Goal: Navigation & Orientation: Find specific page/section

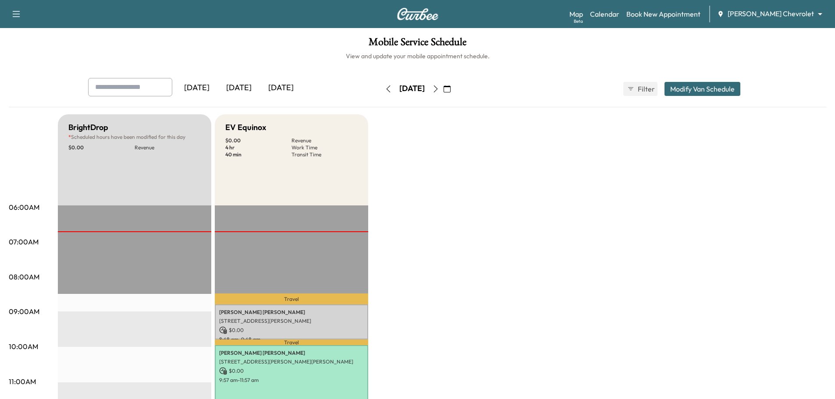
scroll to position [132, 0]
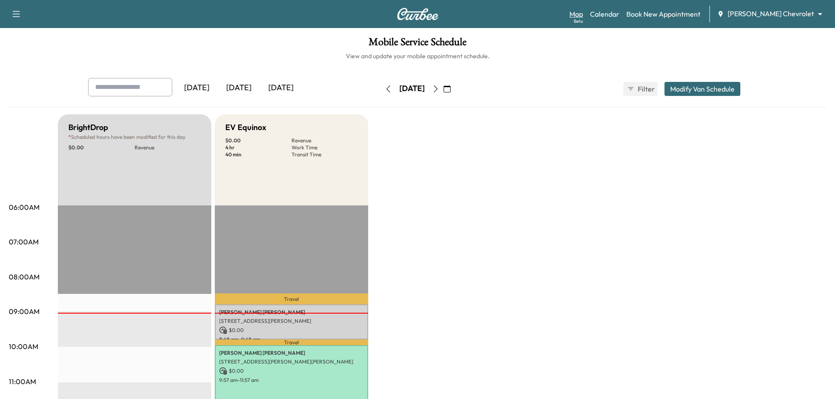
click at [583, 13] on link "Map Beta" at bounding box center [577, 14] width 14 height 11
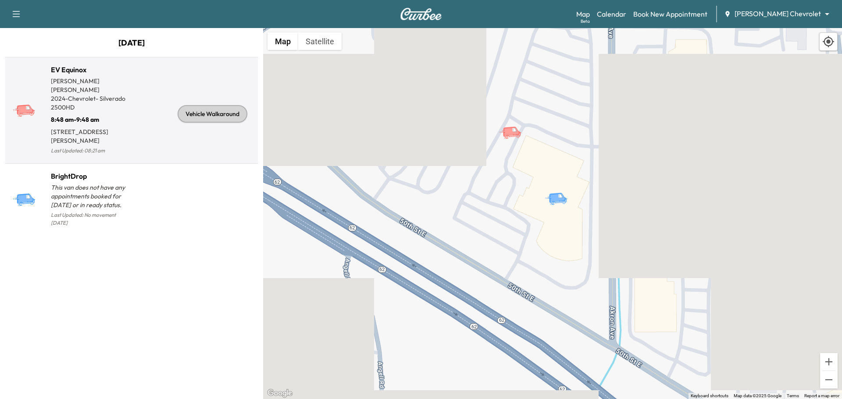
click at [132, 130] on div "Vehicle Walkaround" at bounding box center [193, 113] width 123 height 85
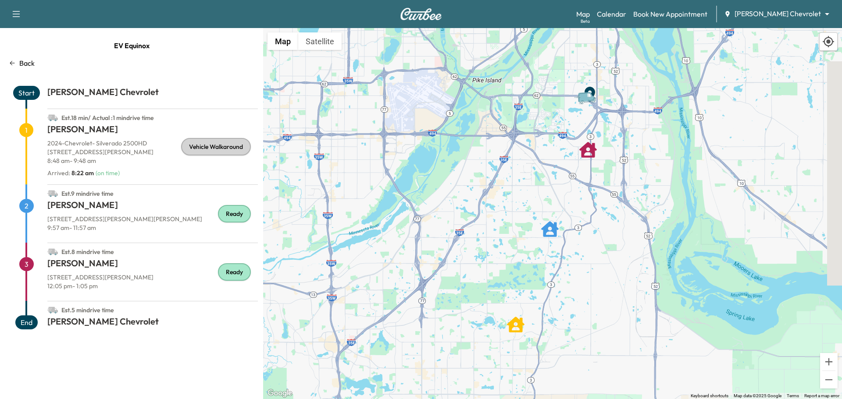
click at [142, 166] on div "8:48 am - 9:48 am" at bounding box center [152, 163] width 210 height 12
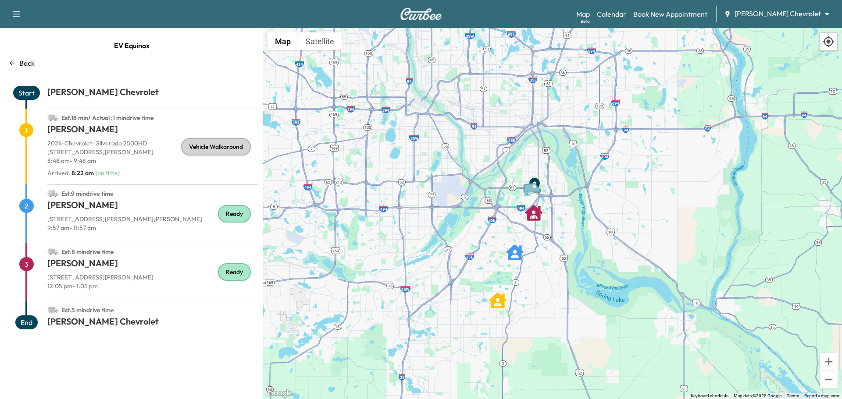
click at [29, 64] on p "Back" at bounding box center [26, 63] width 15 height 11
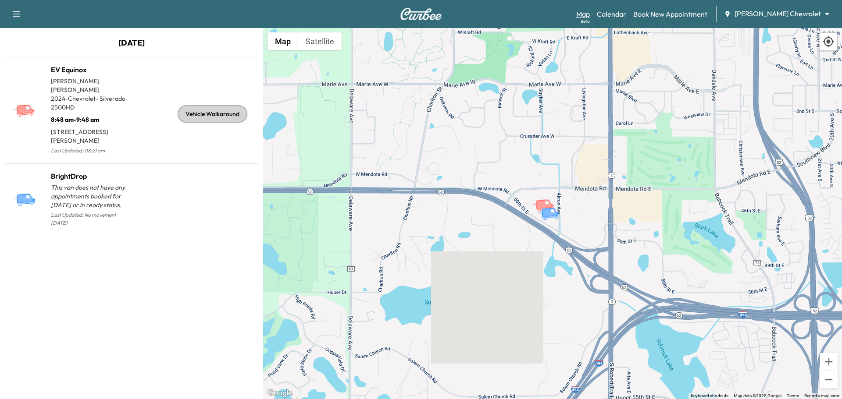
click at [590, 13] on link "Map Beta" at bounding box center [583, 14] width 14 height 11
click at [590, 14] on link "Map Beta" at bounding box center [583, 14] width 14 height 11
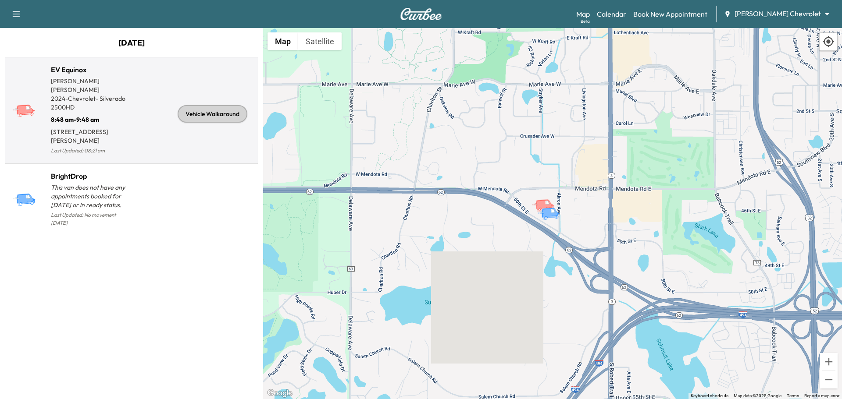
click at [125, 100] on p "2024 - Chevrolet - Silverado 2500HD" at bounding box center [91, 103] width 81 height 18
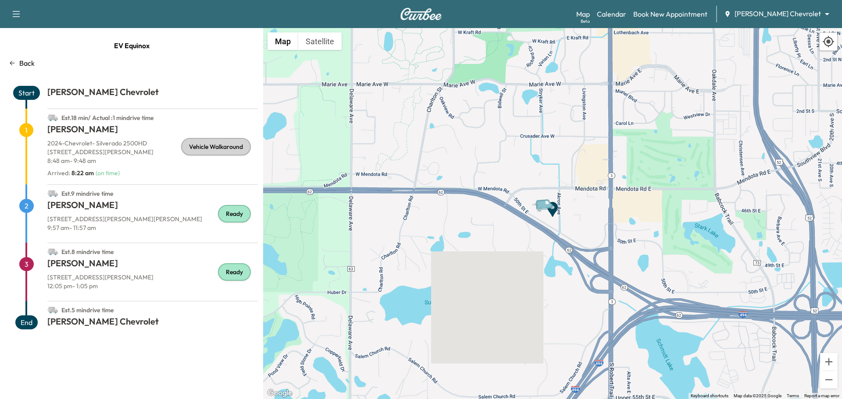
click at [130, 167] on div "8:48 am - 9:48 am" at bounding box center [152, 163] width 210 height 12
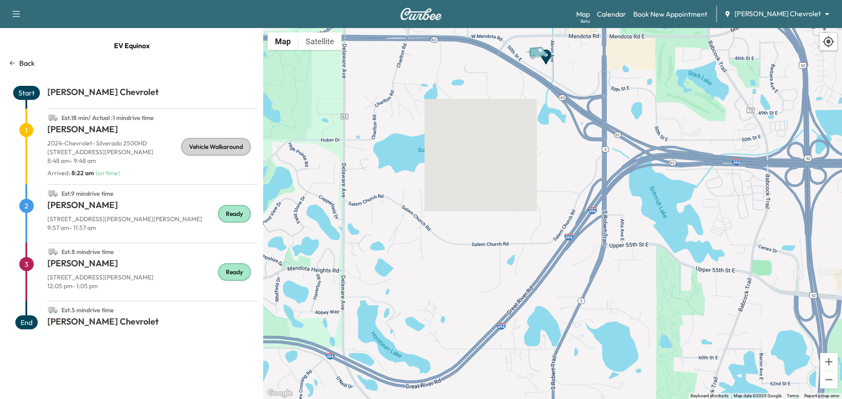
drag, startPoint x: 540, startPoint y: 93, endPoint x: 533, endPoint y: 194, distance: 102.0
click at [533, 194] on div "To activate drag with keyboard, press Alt + Enter. Once in keyboard drag state,…" at bounding box center [552, 213] width 579 height 371
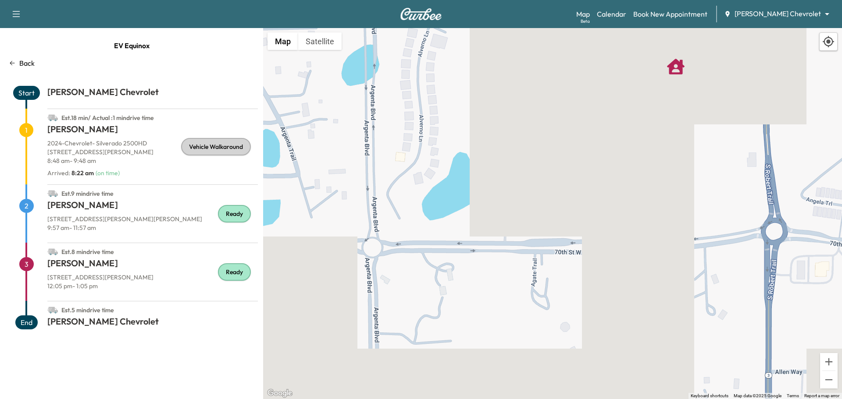
click at [676, 70] on icon "Andrew Johnson" at bounding box center [676, 67] width 18 height 18
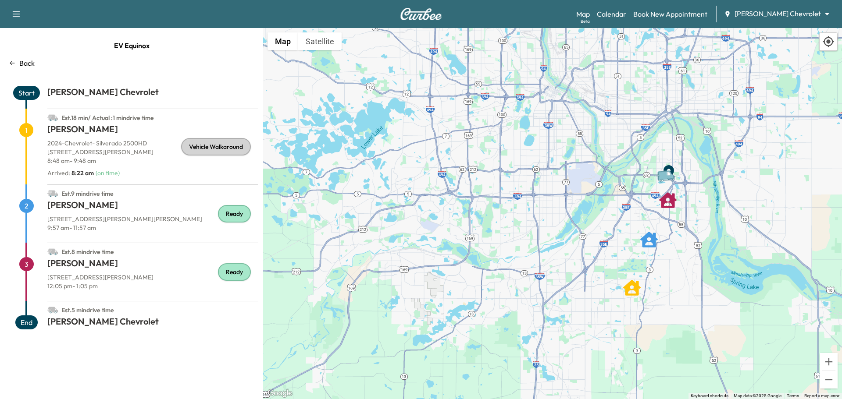
click at [633, 290] on icon "RUSSELL MAYLAND" at bounding box center [632, 288] width 18 height 16
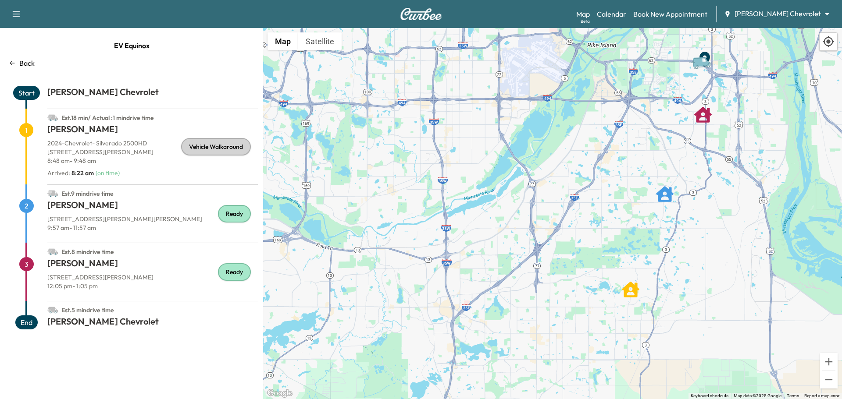
click at [23, 59] on p "Back" at bounding box center [26, 63] width 15 height 11
